Goal: Information Seeking & Learning: Learn about a topic

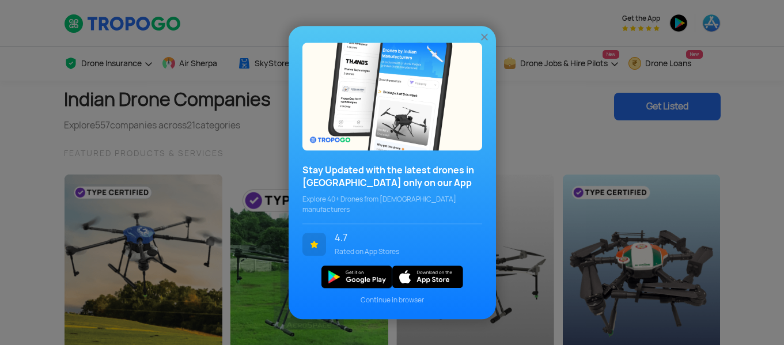
click at [484, 40] on img at bounding box center [485, 37] width 12 height 12
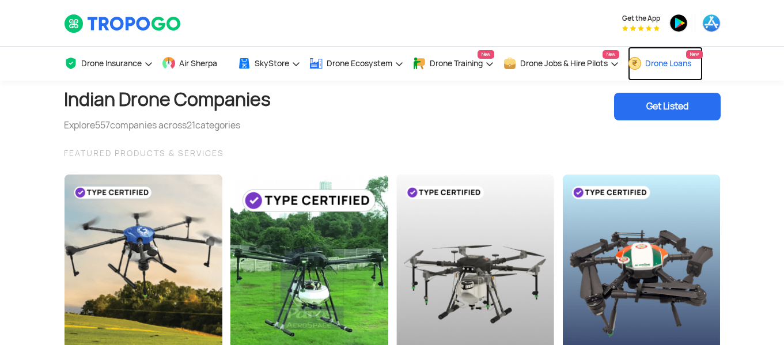
click at [661, 63] on span "Drone Loans" at bounding box center [668, 63] width 46 height 9
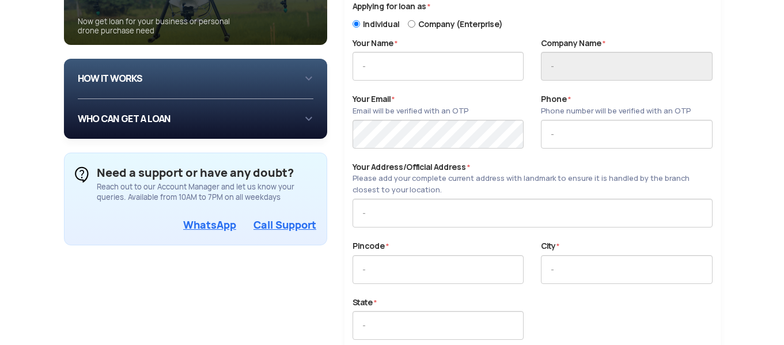
scroll to position [181, 0]
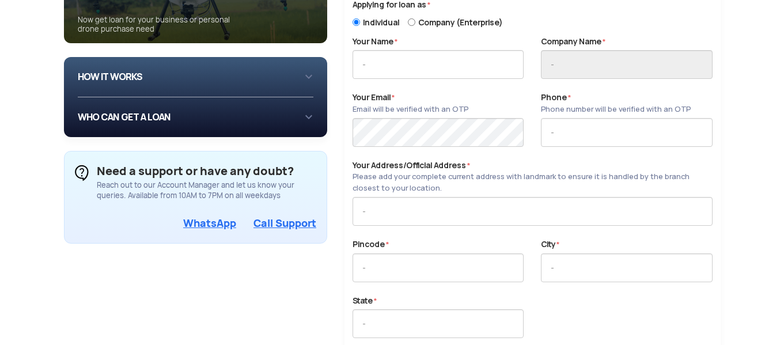
click at [287, 82] on div "HOW IT WORKS 1 Login/Create you account with your email or phone number 2 Fill …" at bounding box center [196, 76] width 236 height 21
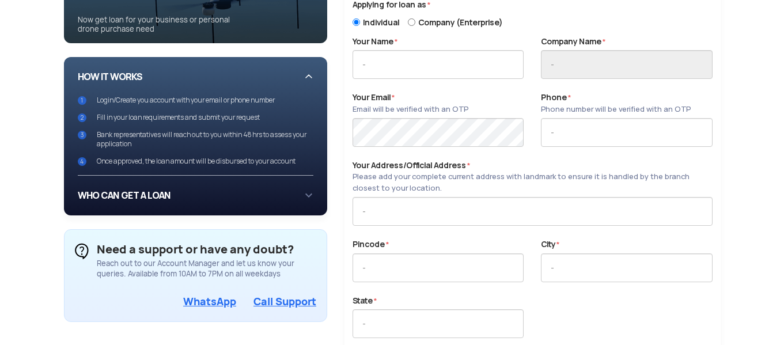
click at [266, 186] on div "WHO CAN GET A LOAN If you are an individual looking to: Buy drone for personal …" at bounding box center [196, 195] width 236 height 21
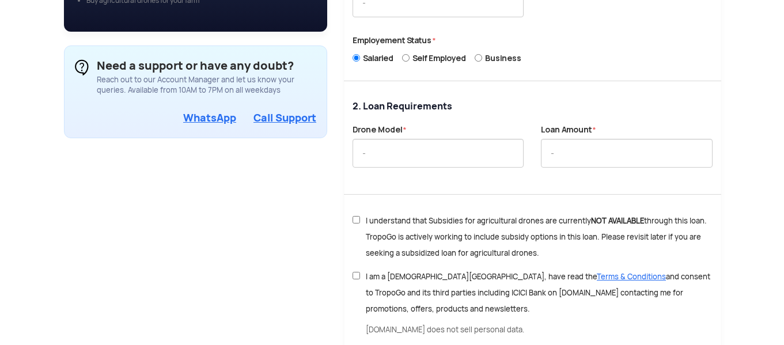
scroll to position [0, 0]
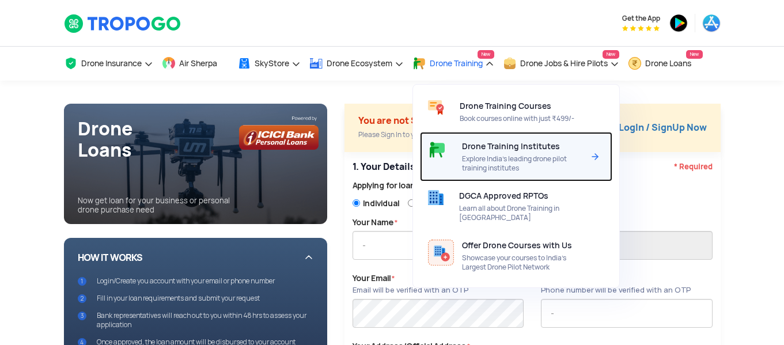
click at [487, 145] on span "Drone Training Institutes" at bounding box center [511, 146] width 98 height 9
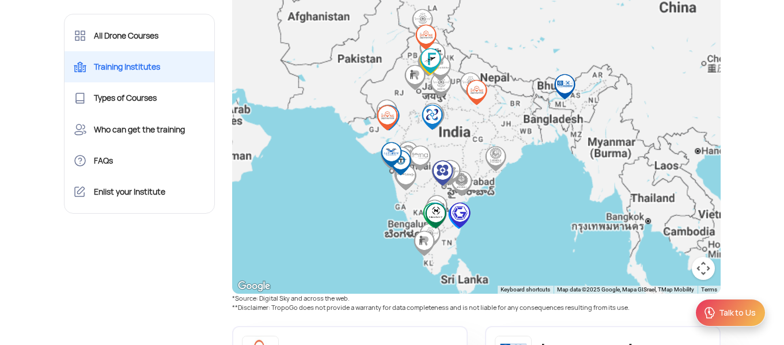
scroll to position [474, 0]
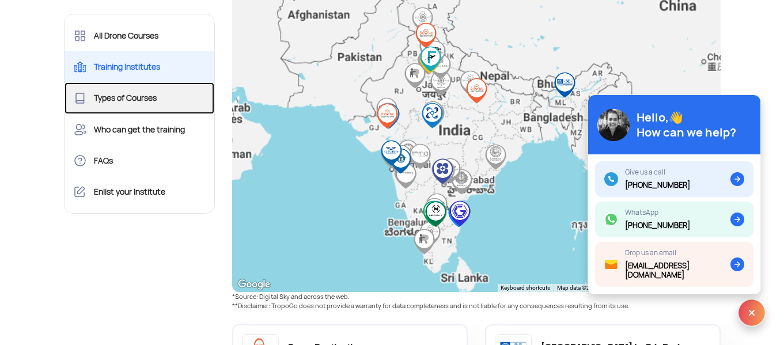
click at [168, 96] on link "Types of Courses" at bounding box center [140, 97] width 150 height 31
